Goal: Transaction & Acquisition: Purchase product/service

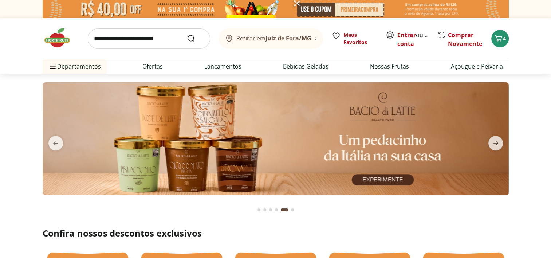
click at [61, 35] on img at bounding box center [61, 38] width 36 height 22
click at [66, 39] on img at bounding box center [61, 38] width 36 height 22
click at [258, 209] on div "Go to page 1 from fs-carousel" at bounding box center [258, 209] width 3 height 3
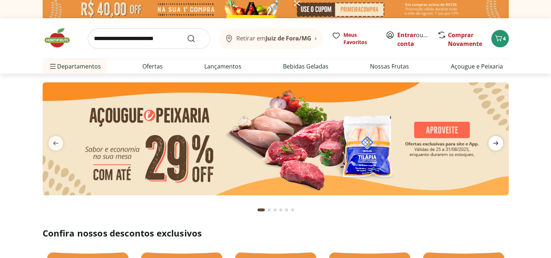
click at [495, 141] on icon "next" at bounding box center [495, 143] width 9 height 9
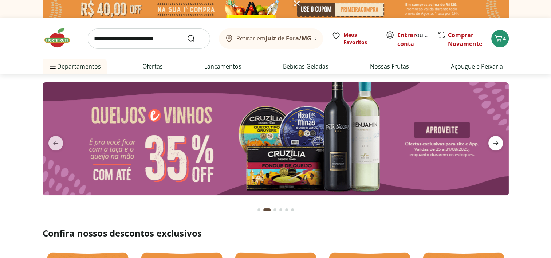
click at [495, 141] on icon "next" at bounding box center [495, 143] width 9 height 9
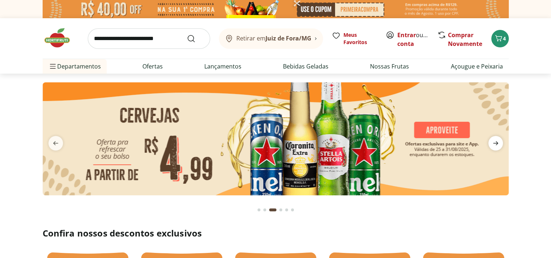
click at [495, 141] on icon "next" at bounding box center [495, 143] width 9 height 9
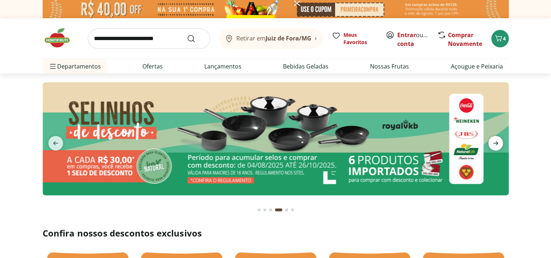
click at [495, 142] on icon "next" at bounding box center [495, 143] width 9 height 9
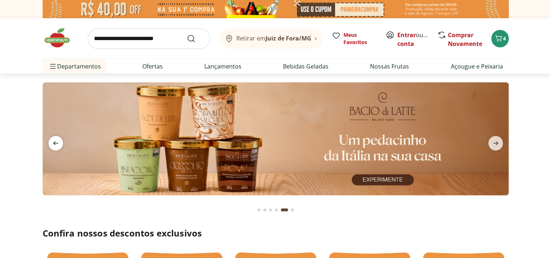
click at [55, 149] on span "previous" at bounding box center [55, 143] width 15 height 15
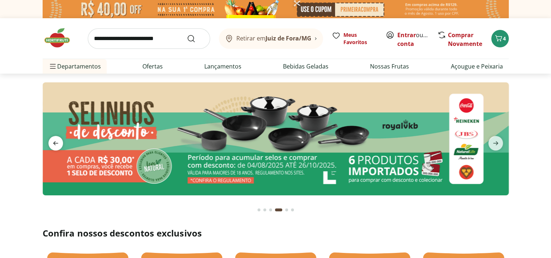
click at [56, 143] on icon "previous" at bounding box center [55, 143] width 9 height 9
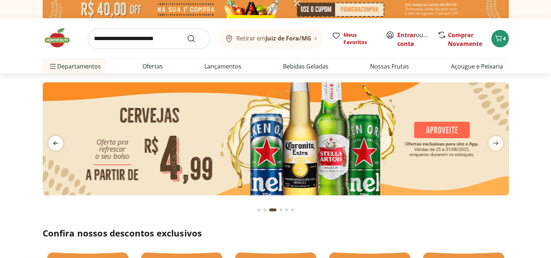
click at [56, 143] on icon "previous" at bounding box center [55, 143] width 9 height 9
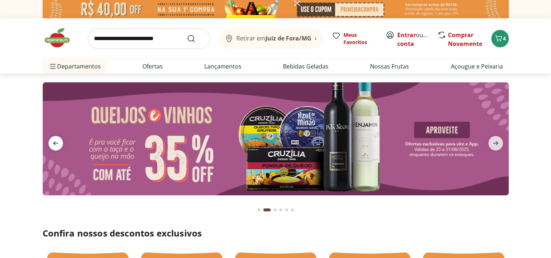
click at [56, 143] on icon "previous" at bounding box center [55, 143] width 9 height 9
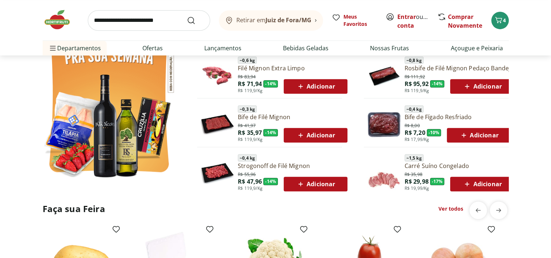
scroll to position [364, 0]
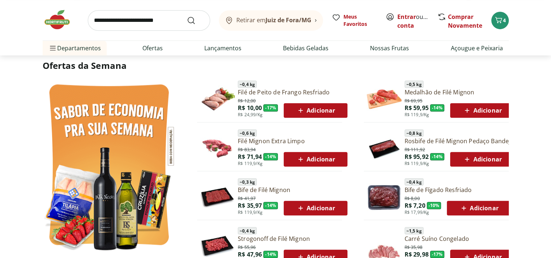
click at [311, 106] on span "Adicionar" at bounding box center [315, 110] width 39 height 9
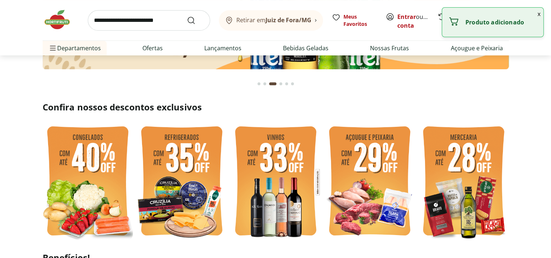
scroll to position [0, 0]
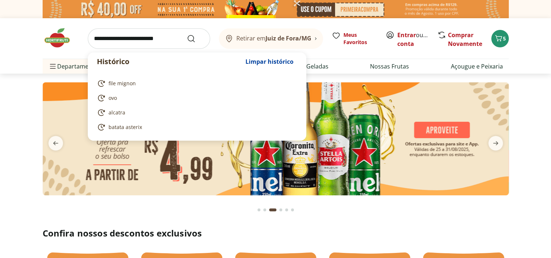
click at [146, 35] on input "search" at bounding box center [149, 38] width 122 height 20
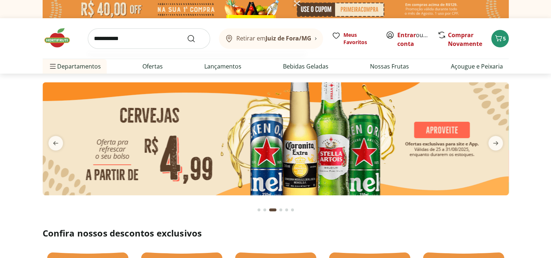
type input "**********"
click at [187, 34] on button "Submit Search" at bounding box center [195, 38] width 17 height 9
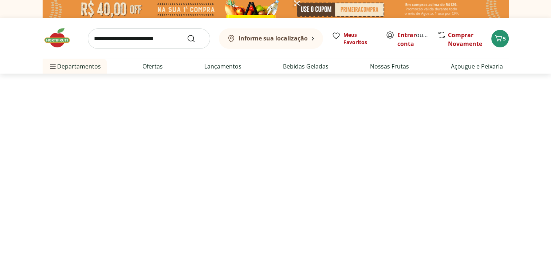
select select "**********"
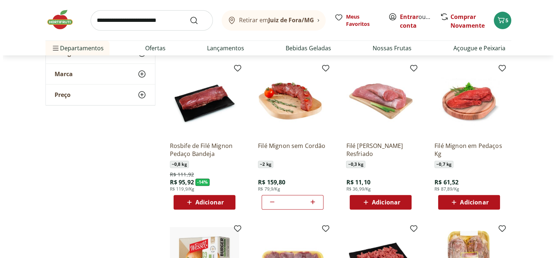
scroll to position [255, 0]
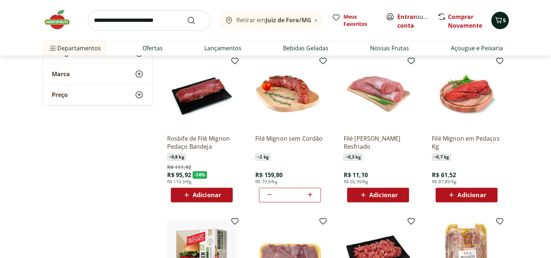
click at [498, 20] on icon "Carrinho" at bounding box center [498, 20] width 9 height 9
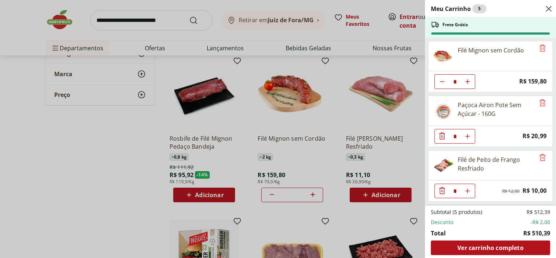
click at [442, 135] on icon "Diminuir Quantidade" at bounding box center [442, 135] width 9 height 9
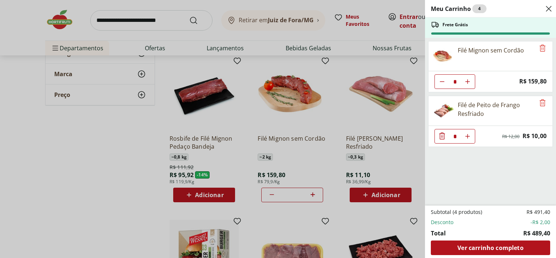
click at [442, 78] on button "Diminuir Quantidade" at bounding box center [442, 81] width 15 height 15
type input "*"
click at [442, 80] on icon "Diminuir Quantidade" at bounding box center [442, 82] width 6 height 6
type input "*"
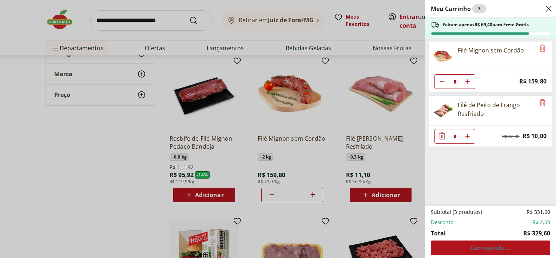
type input "*"
click at [467, 79] on icon "Aumentar Quantidade" at bounding box center [468, 82] width 6 height 6
type input "*"
click at [469, 84] on icon "Aumentar Quantidade" at bounding box center [468, 82] width 6 height 6
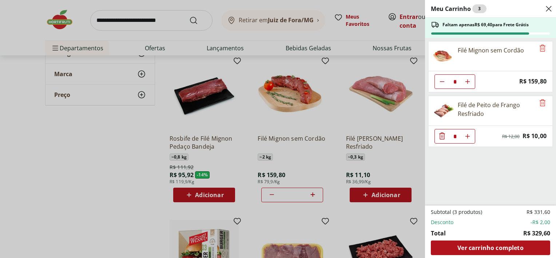
type input "*"
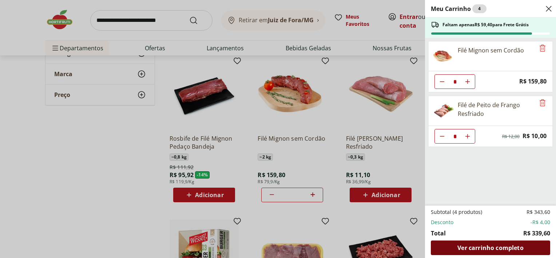
click at [463, 250] on span "Ver carrinho completo" at bounding box center [491, 248] width 66 height 6
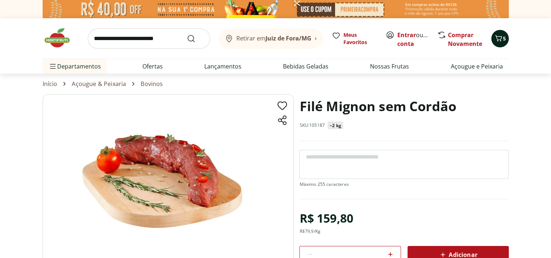
click at [499, 37] on icon "Carrinho" at bounding box center [498, 38] width 9 height 9
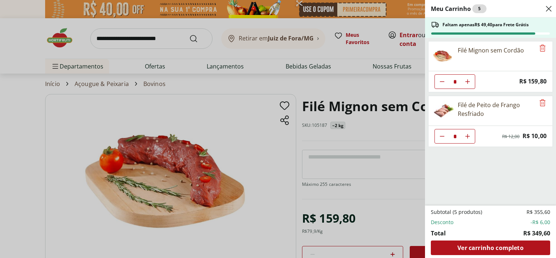
click at [548, 8] on icon "Close" at bounding box center [549, 8] width 9 height 9
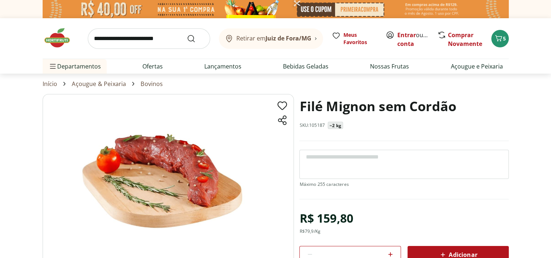
click at [143, 43] on input "search" at bounding box center [149, 38] width 122 height 20
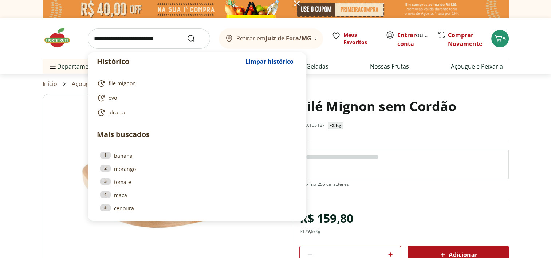
click at [415, 161] on section "Filé Mignon sem Cordão SKU: 105187 ~2 kg R$ 159,80 R$ 79,9 /Kg * Adicionar PROD…" at bounding box center [276, 224] width 466 height 260
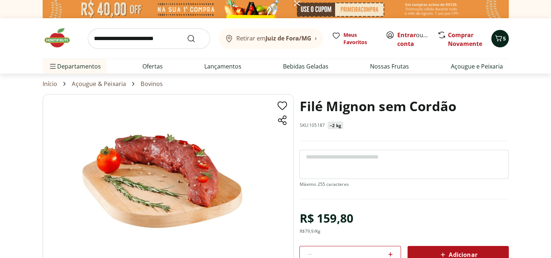
click at [502, 39] on icon "Carrinho" at bounding box center [498, 38] width 9 height 9
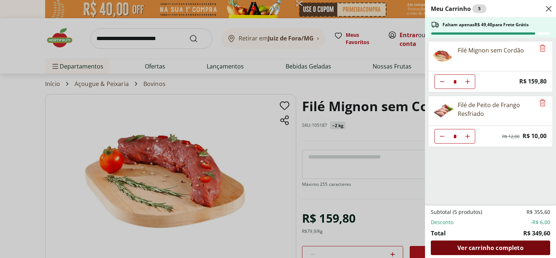
click at [493, 248] on span "Ver carrinho completo" at bounding box center [491, 248] width 66 height 6
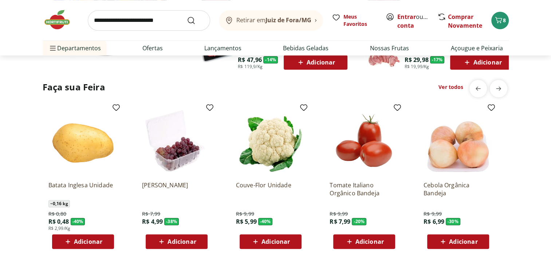
scroll to position [546, 0]
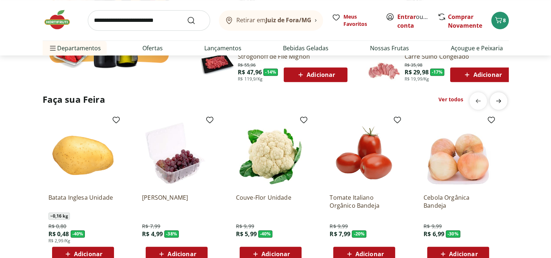
click at [497, 100] on icon "next" at bounding box center [498, 100] width 9 height 9
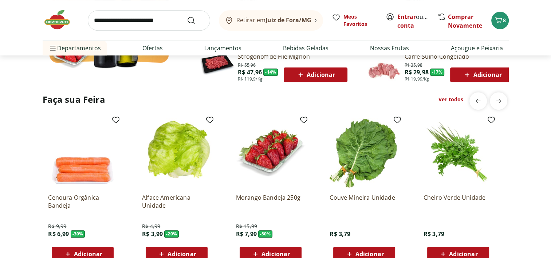
click at [446, 95] on div "Faça sua Feira Ver todos" at bounding box center [253, 100] width 421 height 12
click at [446, 98] on link "Ver todos" at bounding box center [450, 99] width 25 height 7
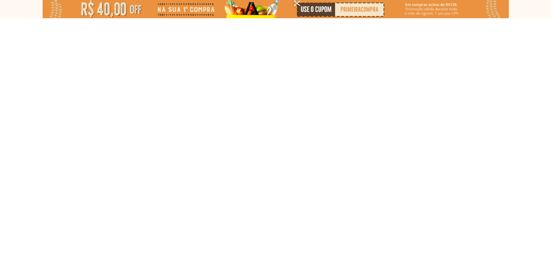
select select "**********"
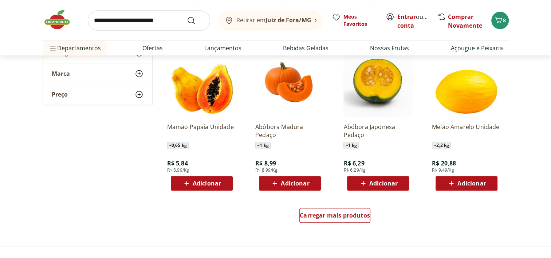
scroll to position [400, 0]
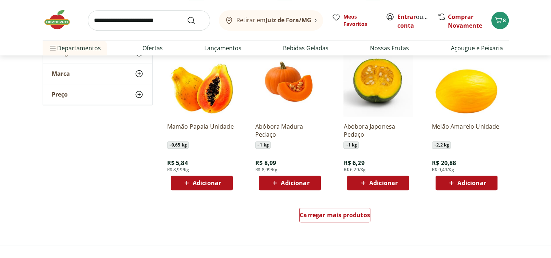
click at [388, 182] on span "Adicionar" at bounding box center [383, 183] width 28 height 6
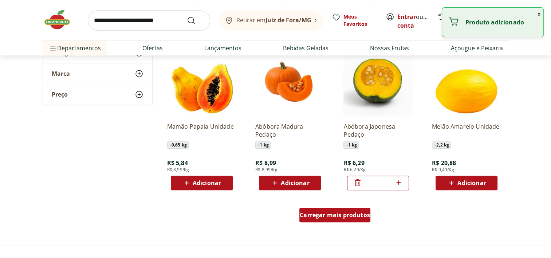
click at [346, 212] on span "Carregar mais produtos" at bounding box center [335, 215] width 70 height 6
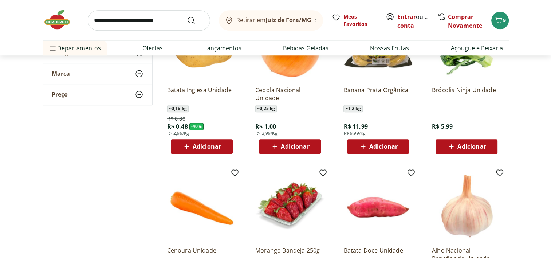
scroll to position [619, 0]
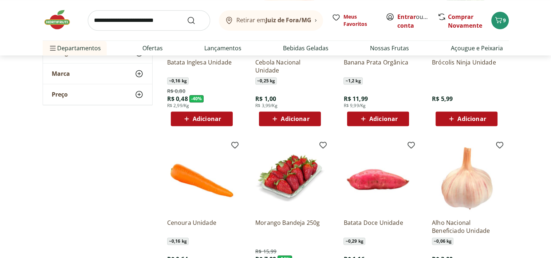
click at [473, 117] on span "Adicionar" at bounding box center [471, 119] width 28 height 6
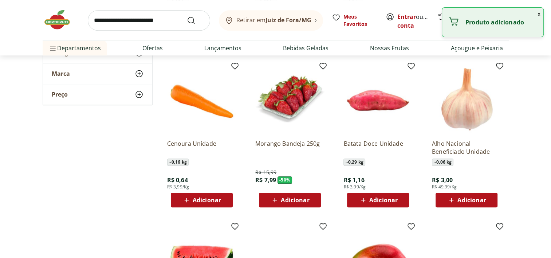
scroll to position [728, 0]
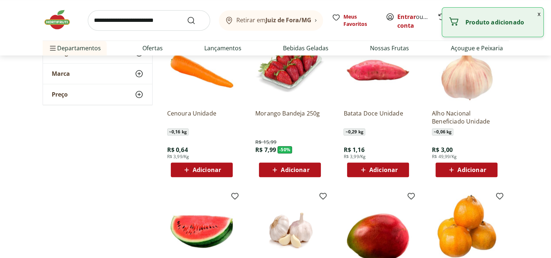
click at [378, 168] on span "Adicionar" at bounding box center [383, 170] width 28 height 6
click at [195, 167] on span "Adicionar" at bounding box center [207, 170] width 28 height 6
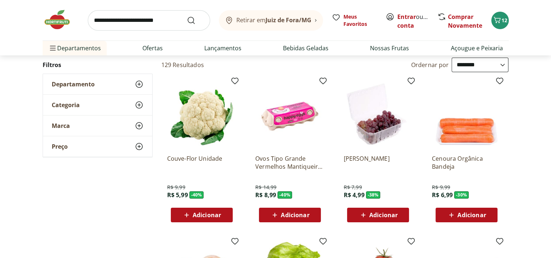
scroll to position [0, 0]
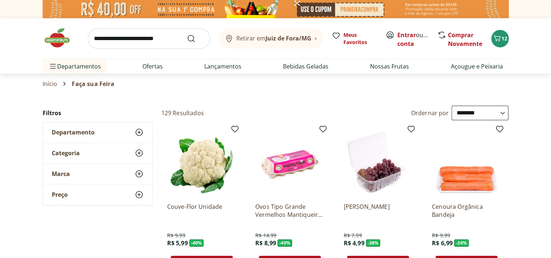
click at [63, 40] on img at bounding box center [61, 38] width 36 height 22
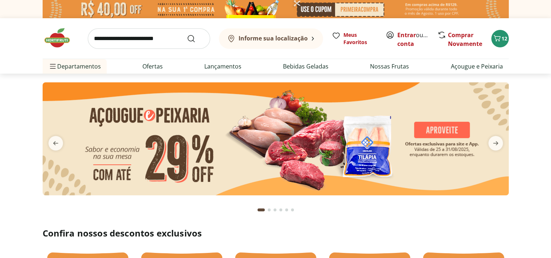
type input "*"
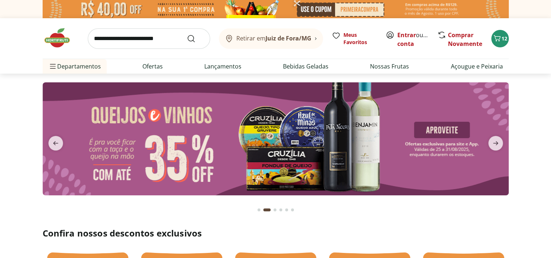
click at [257, 208] on div "Go to page 1 from fs-carousel" at bounding box center [258, 209] width 3 height 3
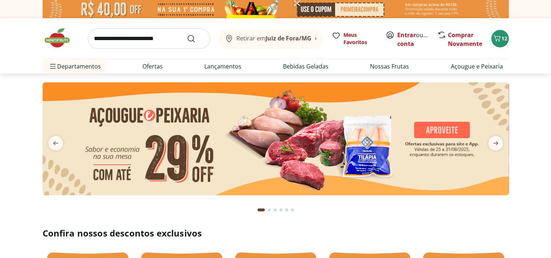
click at [271, 209] on button "Go to page 2 from fs-carousel" at bounding box center [269, 209] width 6 height 17
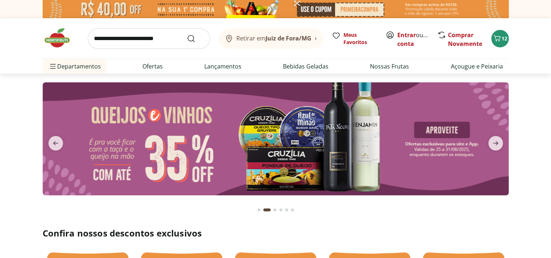
click at [274, 209] on div "Go to page 3 from fs-carousel" at bounding box center [274, 209] width 3 height 3
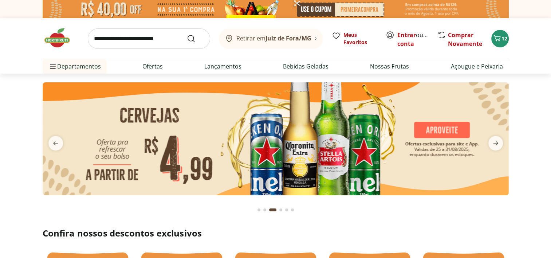
click at [280, 210] on div "Go to page 4 from fs-carousel" at bounding box center [280, 209] width 3 height 3
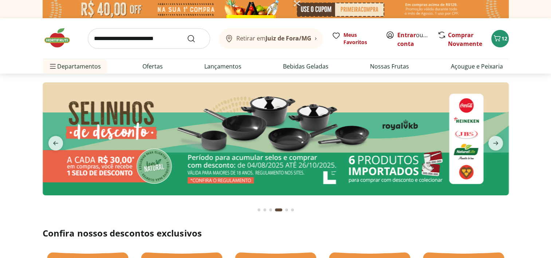
click at [287, 211] on div "Go to page 5 from fs-carousel" at bounding box center [286, 209] width 3 height 3
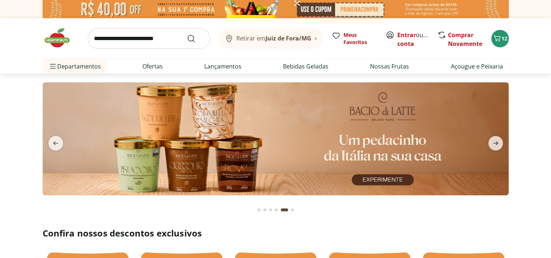
click at [291, 209] on div "Go to page 6 from fs-carousel" at bounding box center [292, 209] width 3 height 3
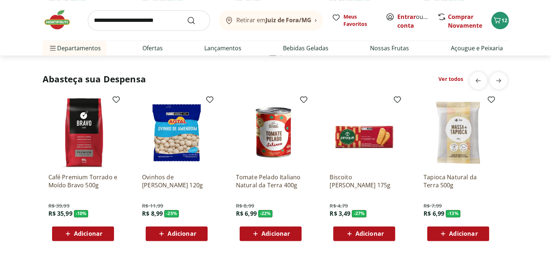
scroll to position [1056, 0]
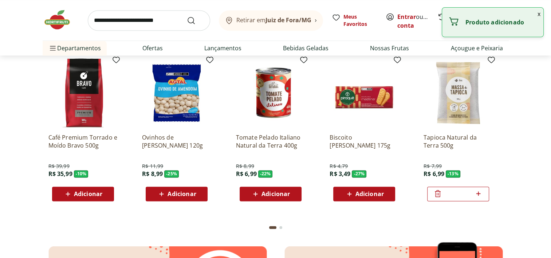
scroll to position [1019, 0]
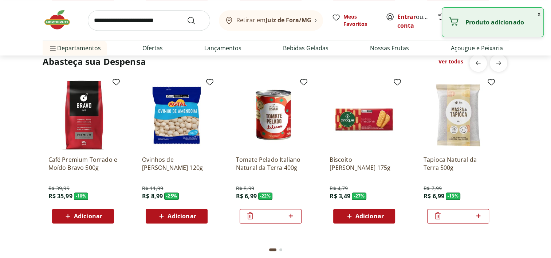
scroll to position [983, 0]
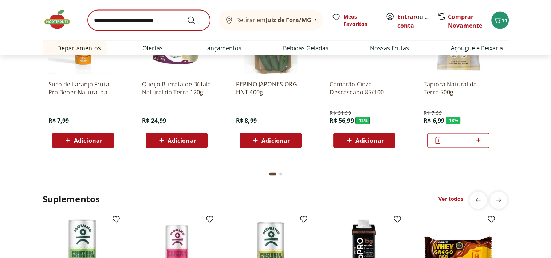
scroll to position [1311, 0]
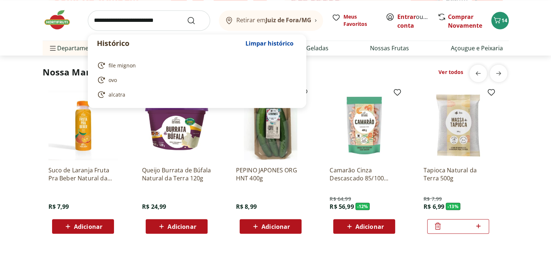
click at [147, 23] on input "search" at bounding box center [149, 20] width 122 height 20
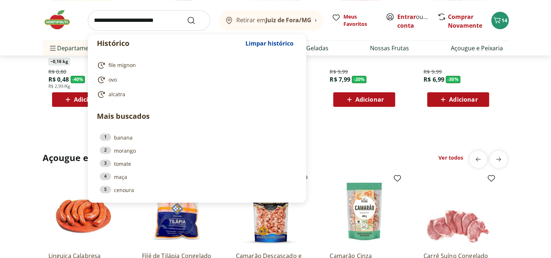
scroll to position [655, 0]
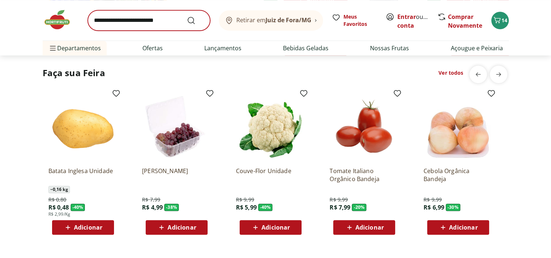
scroll to position [546, 0]
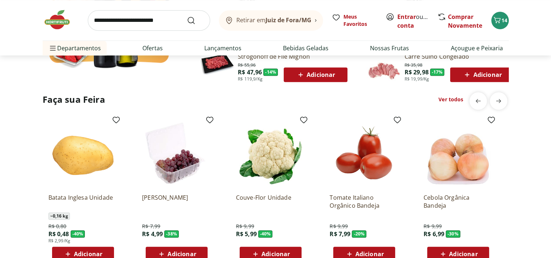
click at [138, 24] on input "search" at bounding box center [149, 20] width 122 height 20
type input "*******"
click at [187, 16] on button "Submit Search" at bounding box center [195, 20] width 17 height 9
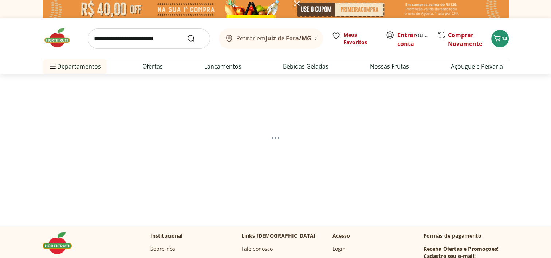
select select "**********"
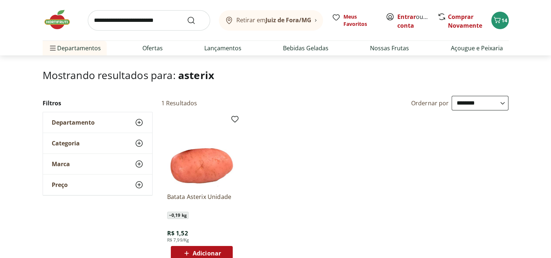
scroll to position [73, 0]
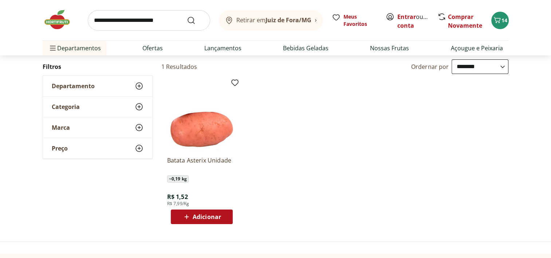
click at [209, 219] on span "Adicionar" at bounding box center [207, 217] width 28 height 6
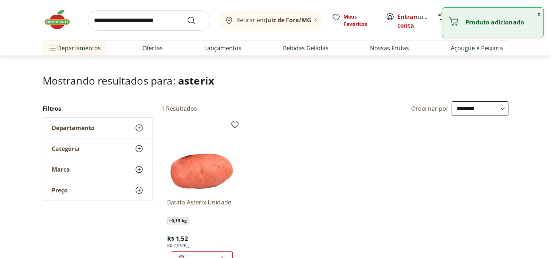
scroll to position [0, 0]
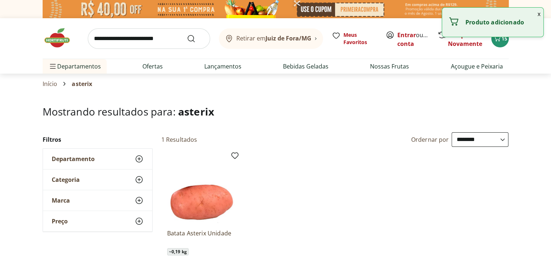
click at [56, 40] on img at bounding box center [61, 38] width 36 height 22
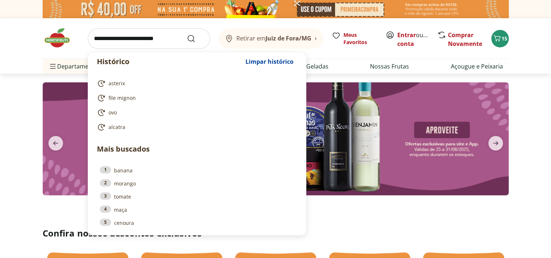
click at [144, 41] on input "search" at bounding box center [149, 38] width 122 height 20
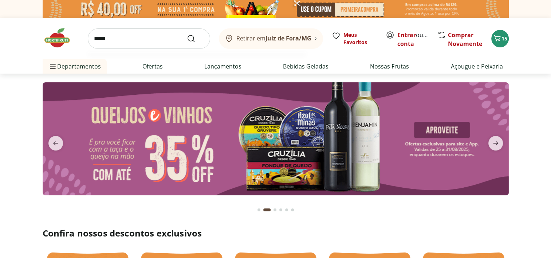
type input "*****"
click at [187, 34] on button "Submit Search" at bounding box center [195, 38] width 17 height 9
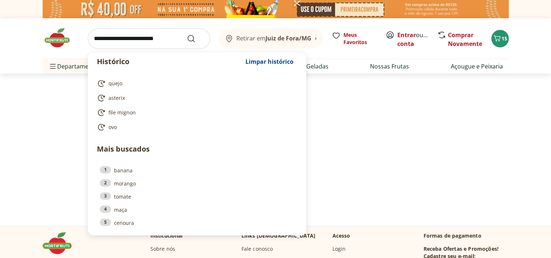
click at [143, 41] on input "search" at bounding box center [149, 38] width 122 height 20
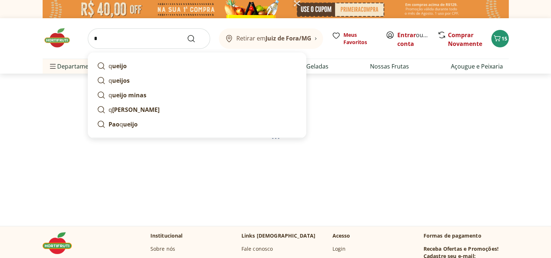
type input "**"
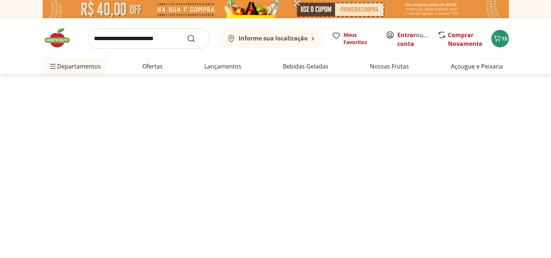
select select "**********"
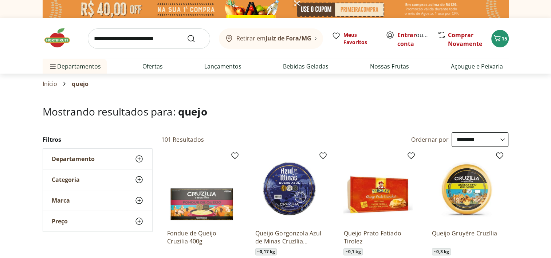
click at [143, 41] on input "search" at bounding box center [149, 38] width 122 height 20
type input "******"
click button "Submit Search" at bounding box center [195, 38] width 17 height 9
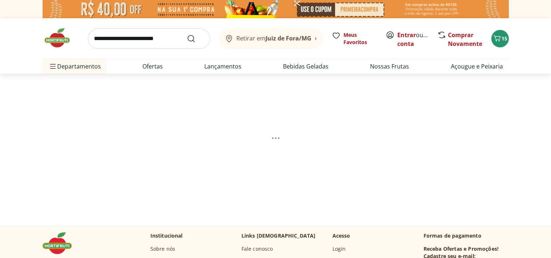
select select "**********"
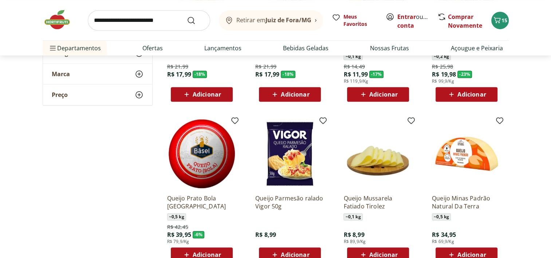
scroll to position [364, 0]
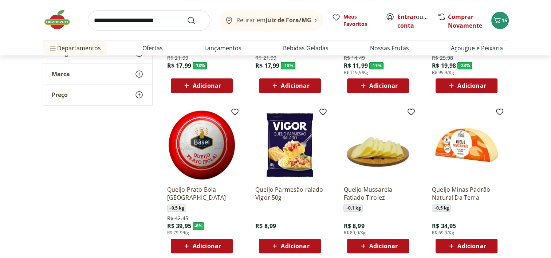
click at [451, 242] on icon at bounding box center [451, 245] width 9 height 9
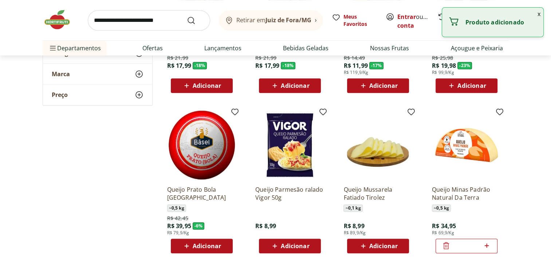
click at [487, 244] on icon at bounding box center [487, 245] width 4 height 4
click at [487, 246] on icon at bounding box center [486, 245] width 9 height 9
type input "*"
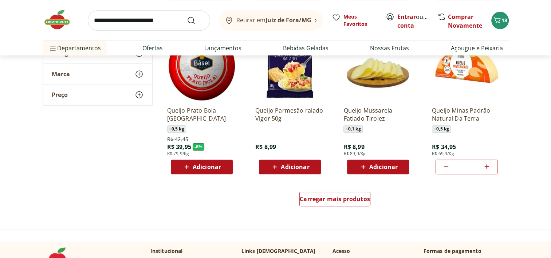
scroll to position [510, 0]
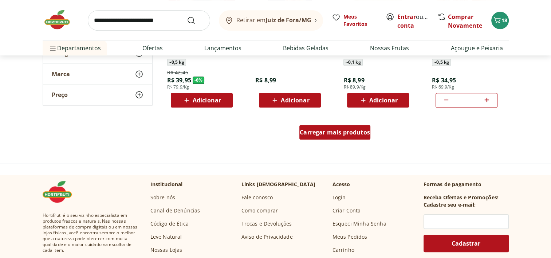
click at [331, 125] on div "Carregar mais produtos" at bounding box center [334, 132] width 71 height 15
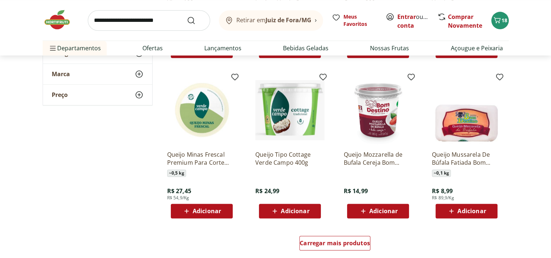
scroll to position [946, 0]
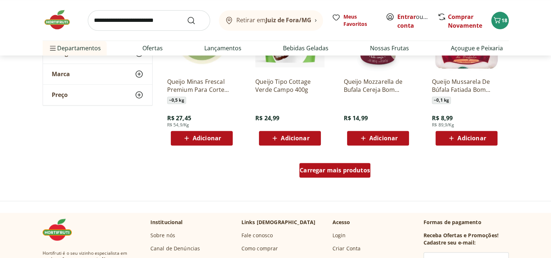
click at [320, 171] on span "Carregar mais produtos" at bounding box center [335, 170] width 70 height 6
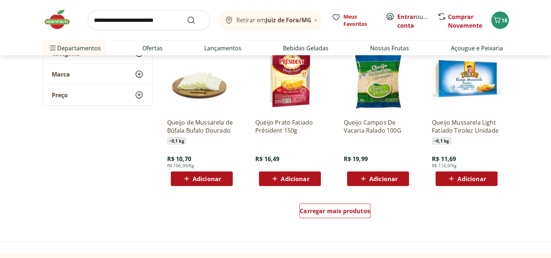
scroll to position [1383, 0]
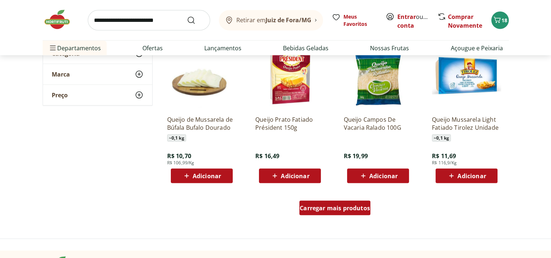
click at [345, 209] on span "Carregar mais produtos" at bounding box center [335, 208] width 70 height 6
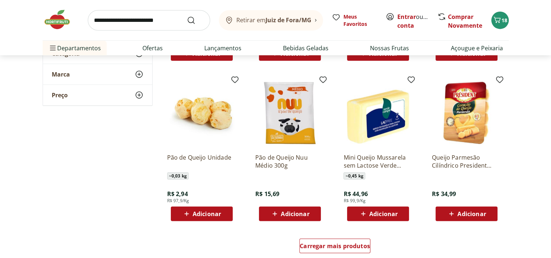
scroll to position [1893, 0]
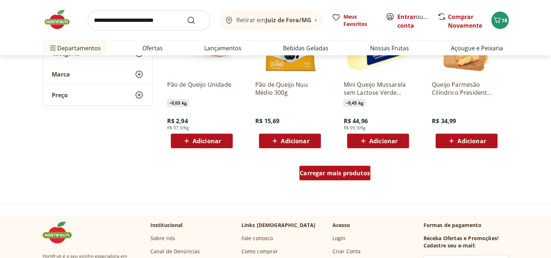
click at [348, 173] on span "Carregar mais produtos" at bounding box center [335, 173] width 70 height 6
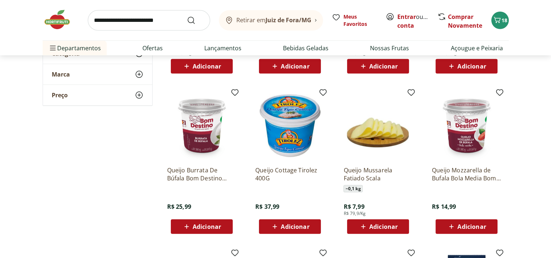
scroll to position [2148, 0]
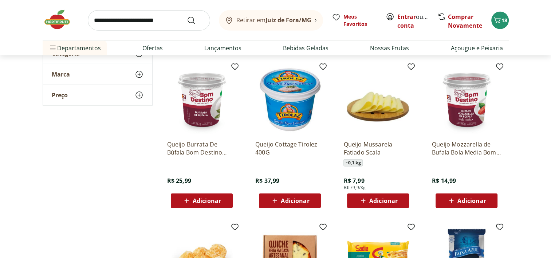
drag, startPoint x: 459, startPoint y: 143, endPoint x: 207, endPoint y: 112, distance: 254.5
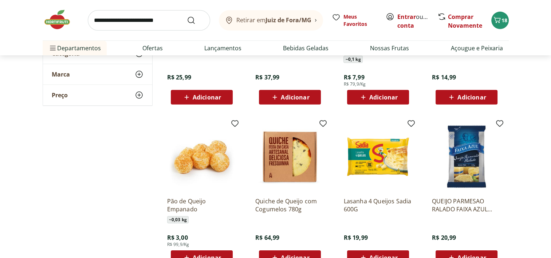
scroll to position [2293, 0]
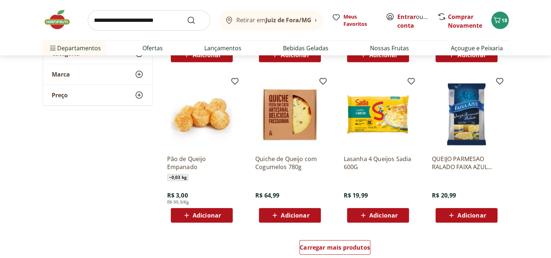
click at [192, 213] on span "Adicionar" at bounding box center [201, 215] width 39 height 9
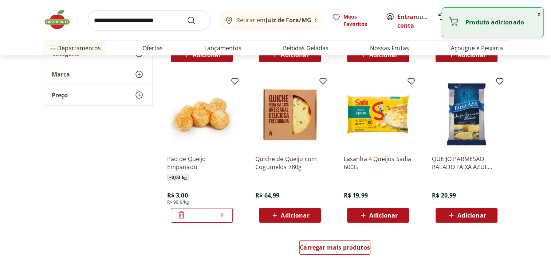
scroll to position [2330, 0]
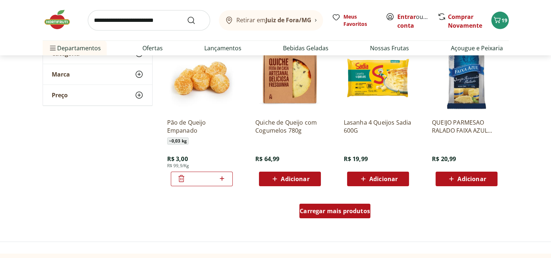
click at [319, 211] on span "Carregar mais produtos" at bounding box center [335, 211] width 70 height 6
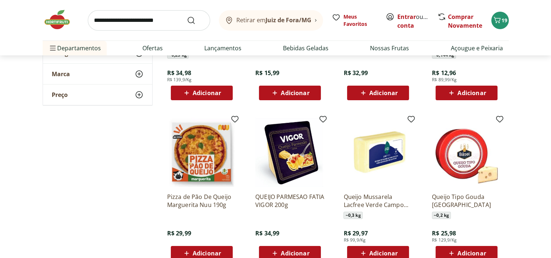
scroll to position [2767, 0]
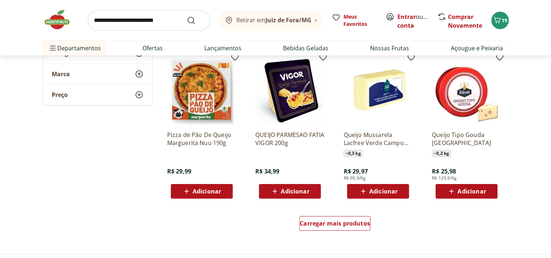
scroll to position [2803, 0]
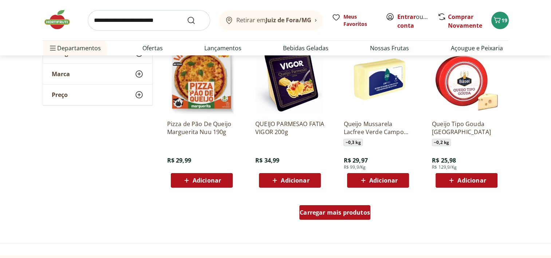
click at [344, 210] on span "Carregar mais produtos" at bounding box center [335, 212] width 70 height 6
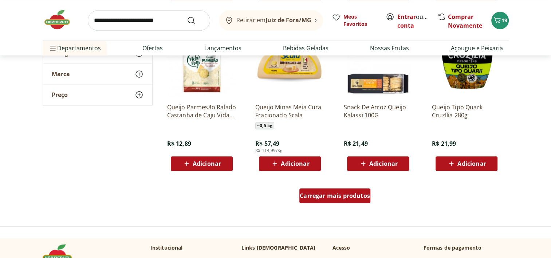
scroll to position [3313, 0]
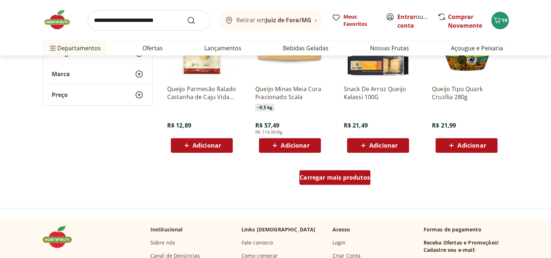
click at [339, 180] on span "Carregar mais produtos" at bounding box center [335, 177] width 70 height 6
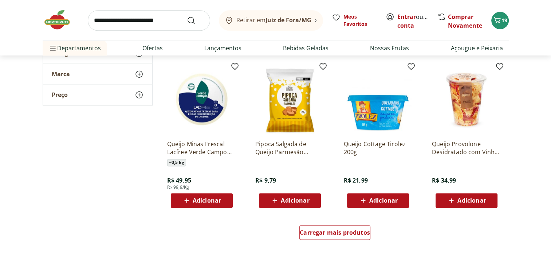
scroll to position [3750, 0]
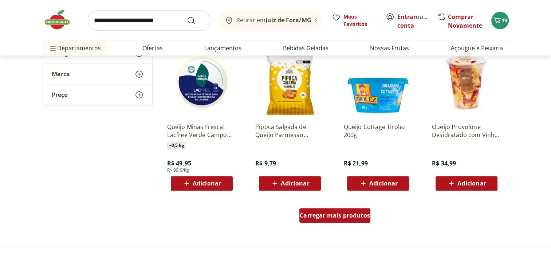
click at [357, 212] on span "Carregar mais produtos" at bounding box center [335, 215] width 70 height 6
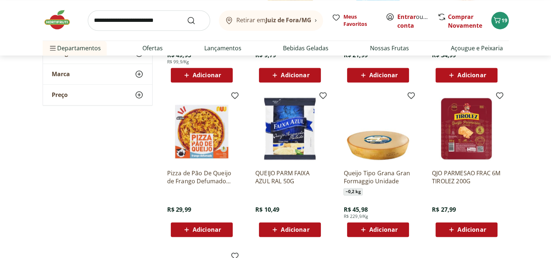
scroll to position [3859, 0]
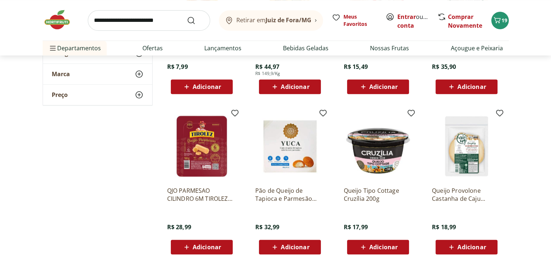
scroll to position [3313, 0]
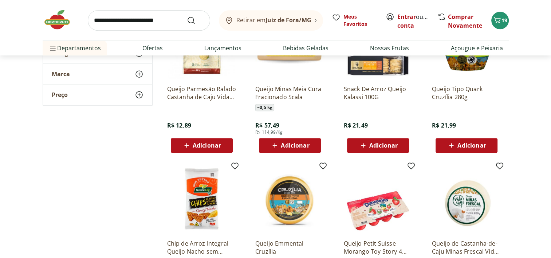
click at [160, 25] on input "search" at bounding box center [149, 20] width 122 height 20
type input "******"
click button "Submit Search" at bounding box center [195, 20] width 17 height 9
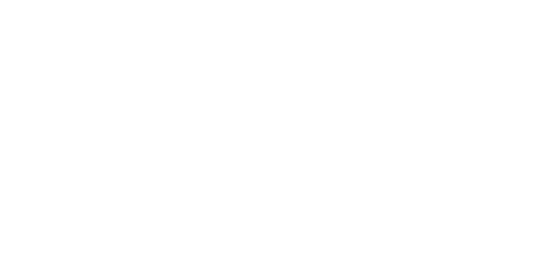
select select "**********"
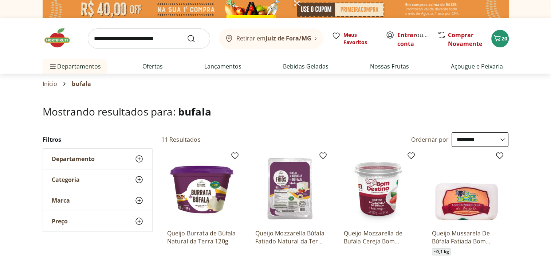
click at [65, 42] on img at bounding box center [61, 38] width 36 height 22
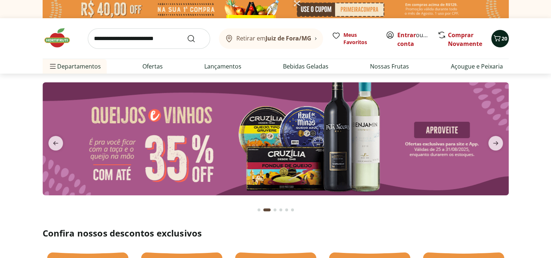
click at [498, 36] on icon "Carrinho" at bounding box center [497, 38] width 9 height 9
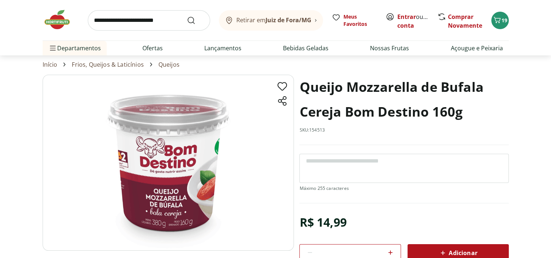
scroll to position [36, 0]
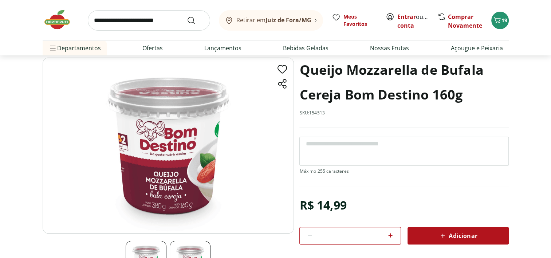
click at [458, 234] on span "Adicionar" at bounding box center [457, 235] width 39 height 9
click at [409, 16] on link "Entrar" at bounding box center [406, 17] width 19 height 8
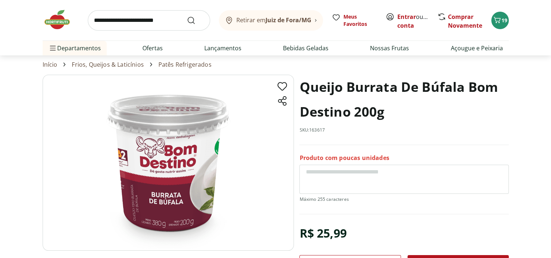
scroll to position [36, 0]
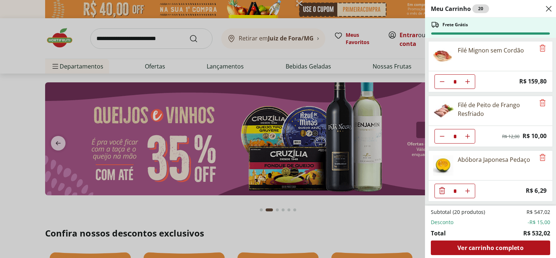
click at [483, 246] on span "Ver carrinho completo" at bounding box center [491, 248] width 66 height 6
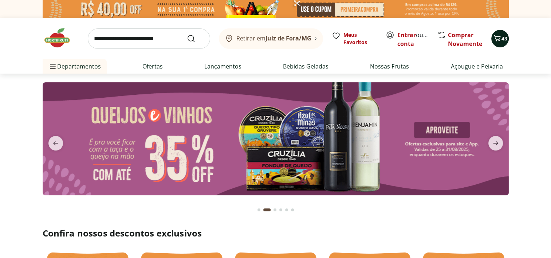
click at [498, 40] on icon "Carrinho" at bounding box center [497, 38] width 9 height 9
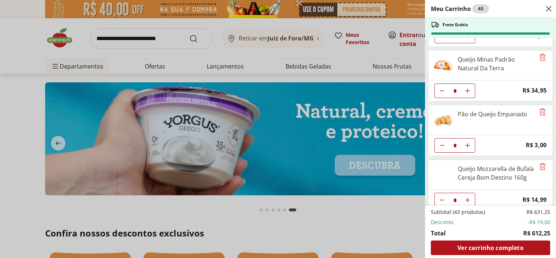
scroll to position [485, 0]
